Goal: Download file/media

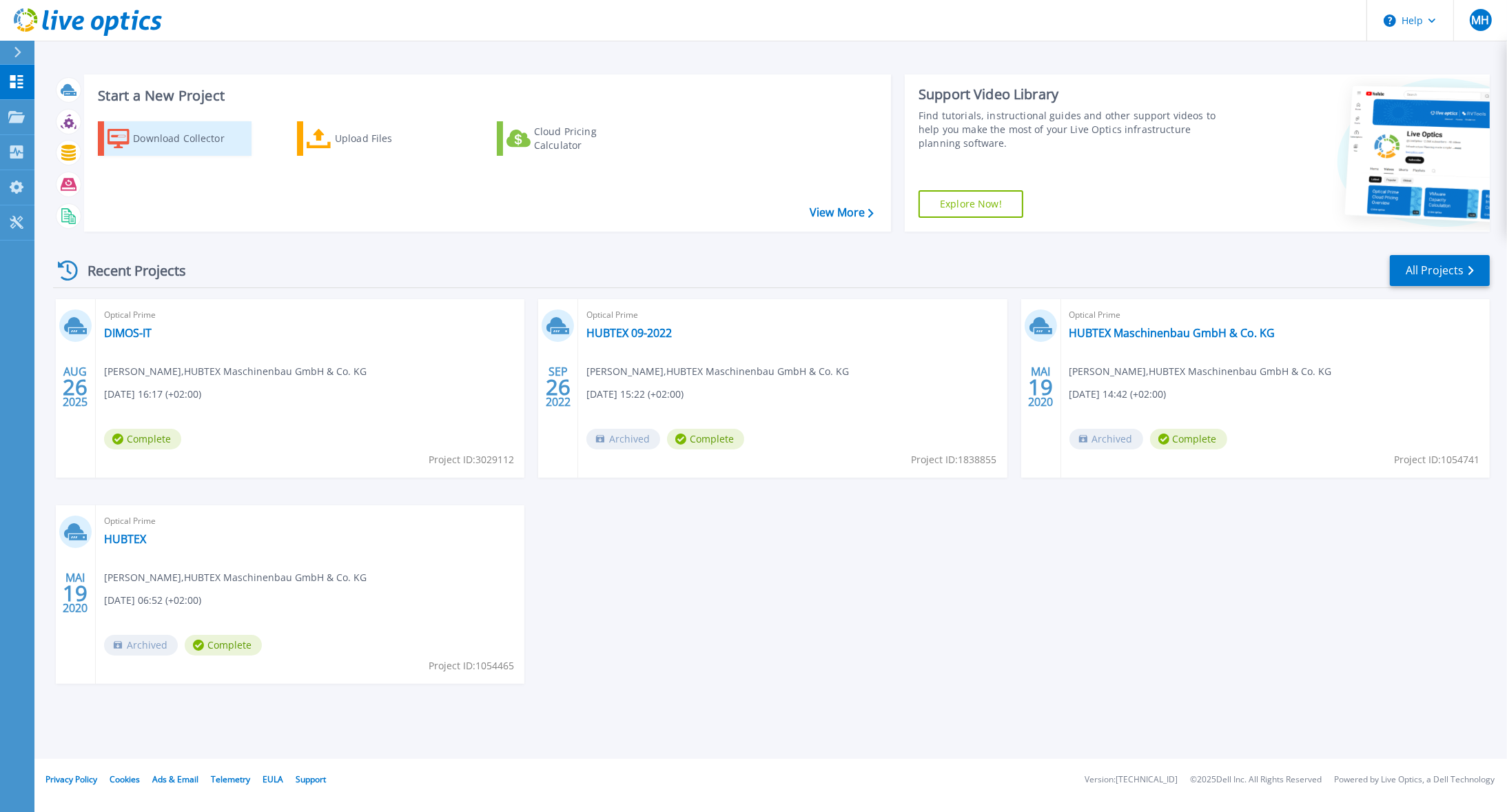
click at [178, 140] on div "Download Collector" at bounding box center [187, 138] width 111 height 28
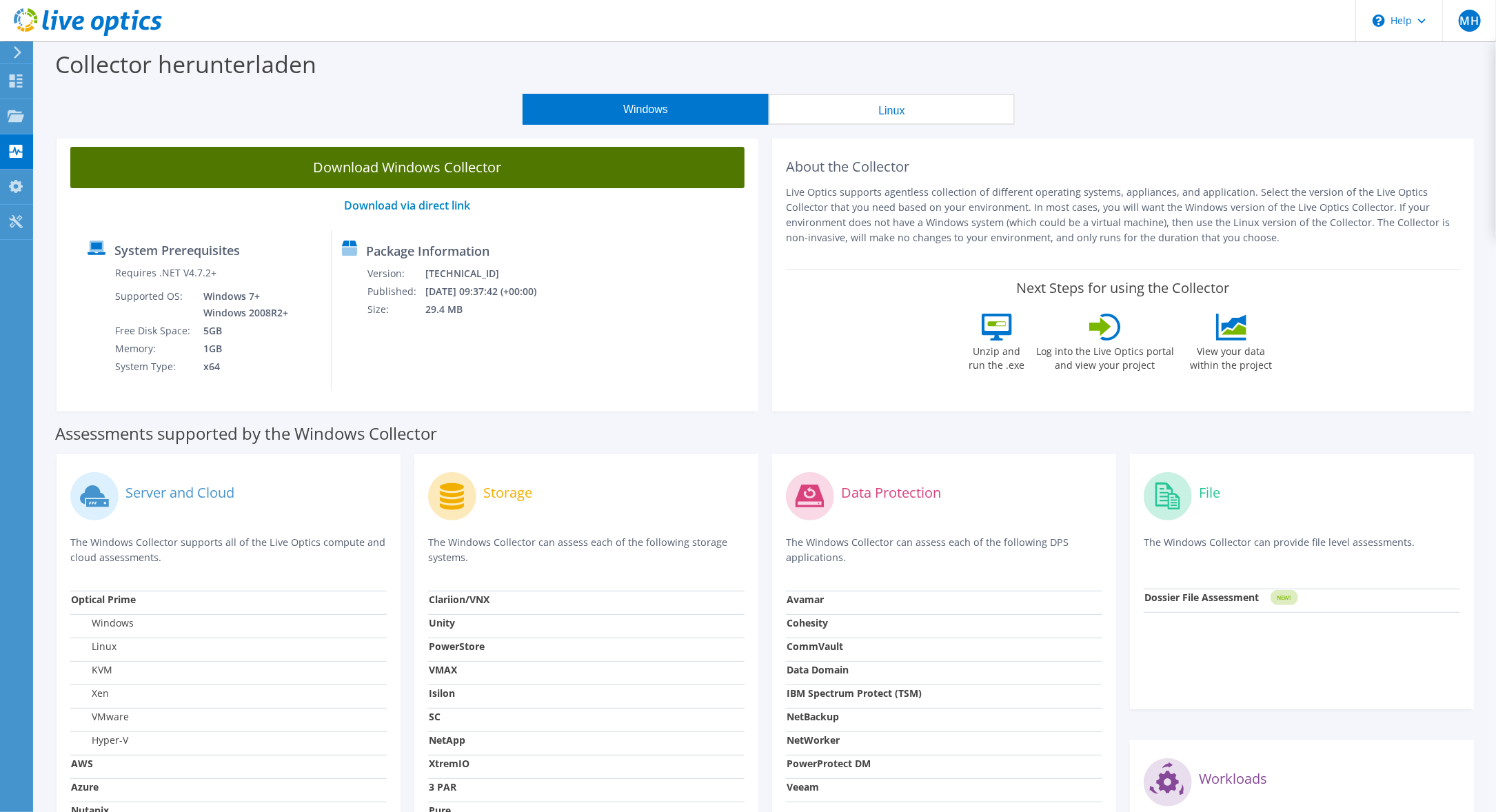
click at [401, 168] on link "Download Windows Collector" at bounding box center [407, 167] width 674 height 42
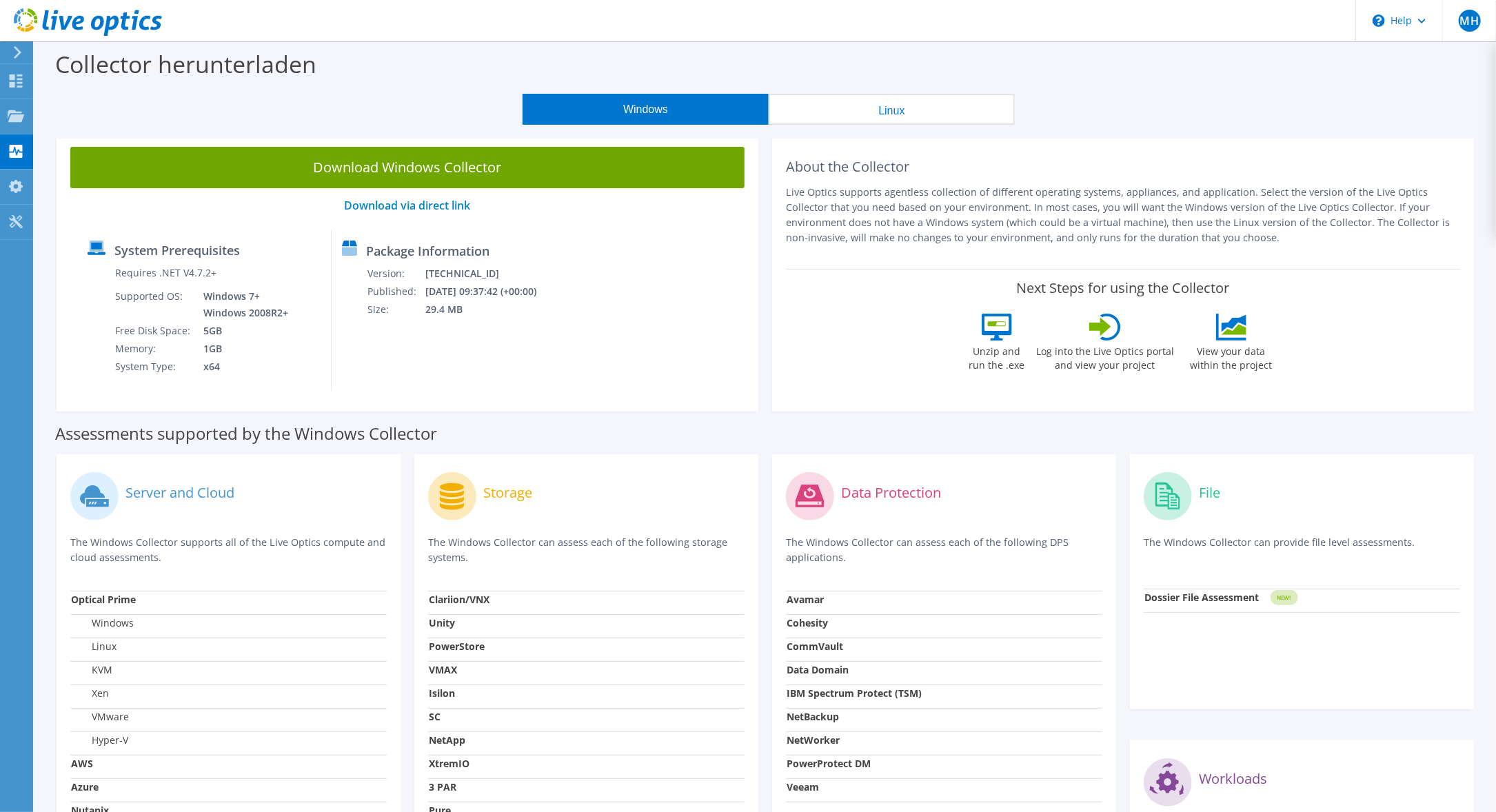
click at [204, 109] on div "Windows Linux" at bounding box center [769, 109] width 1441 height 31
